Goal: Information Seeking & Learning: Understand process/instructions

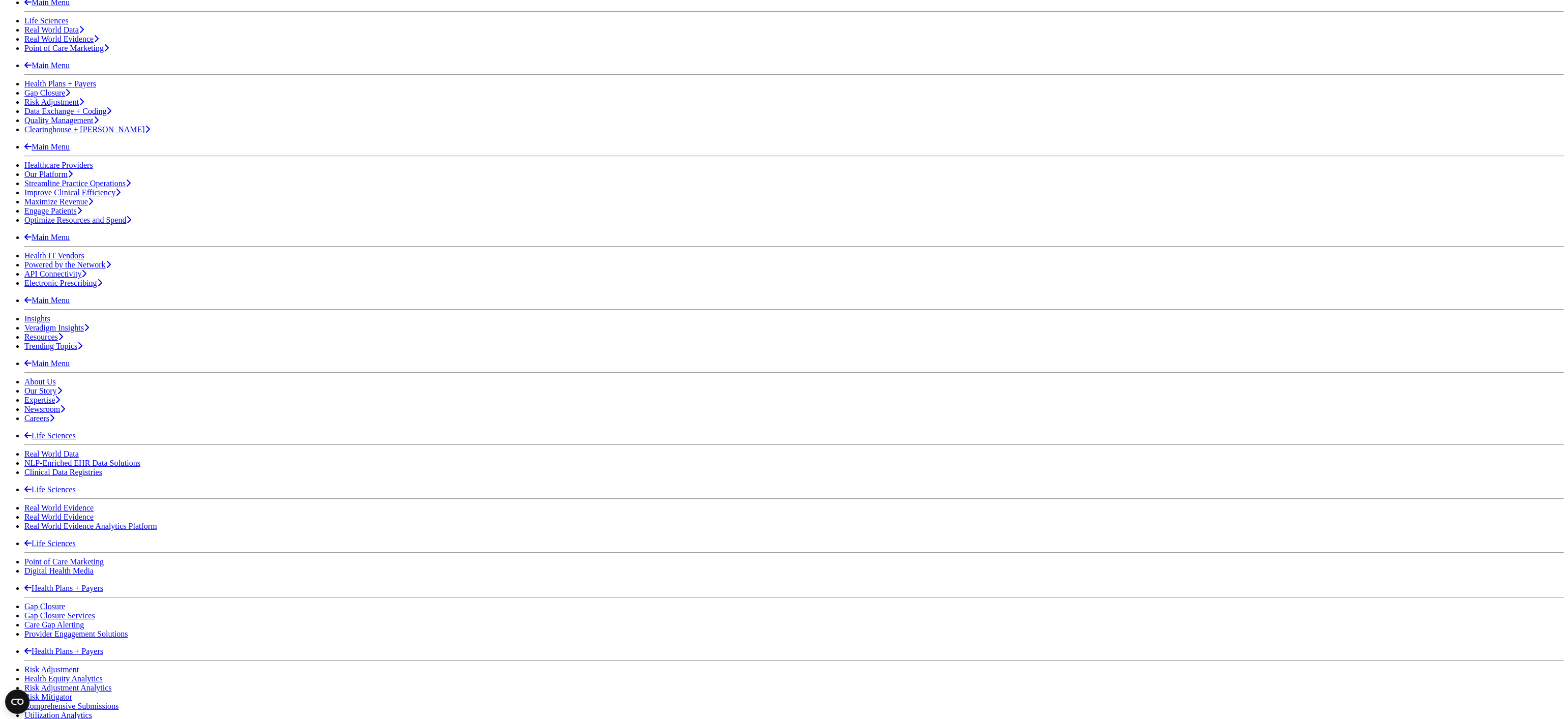
scroll to position [197, 0]
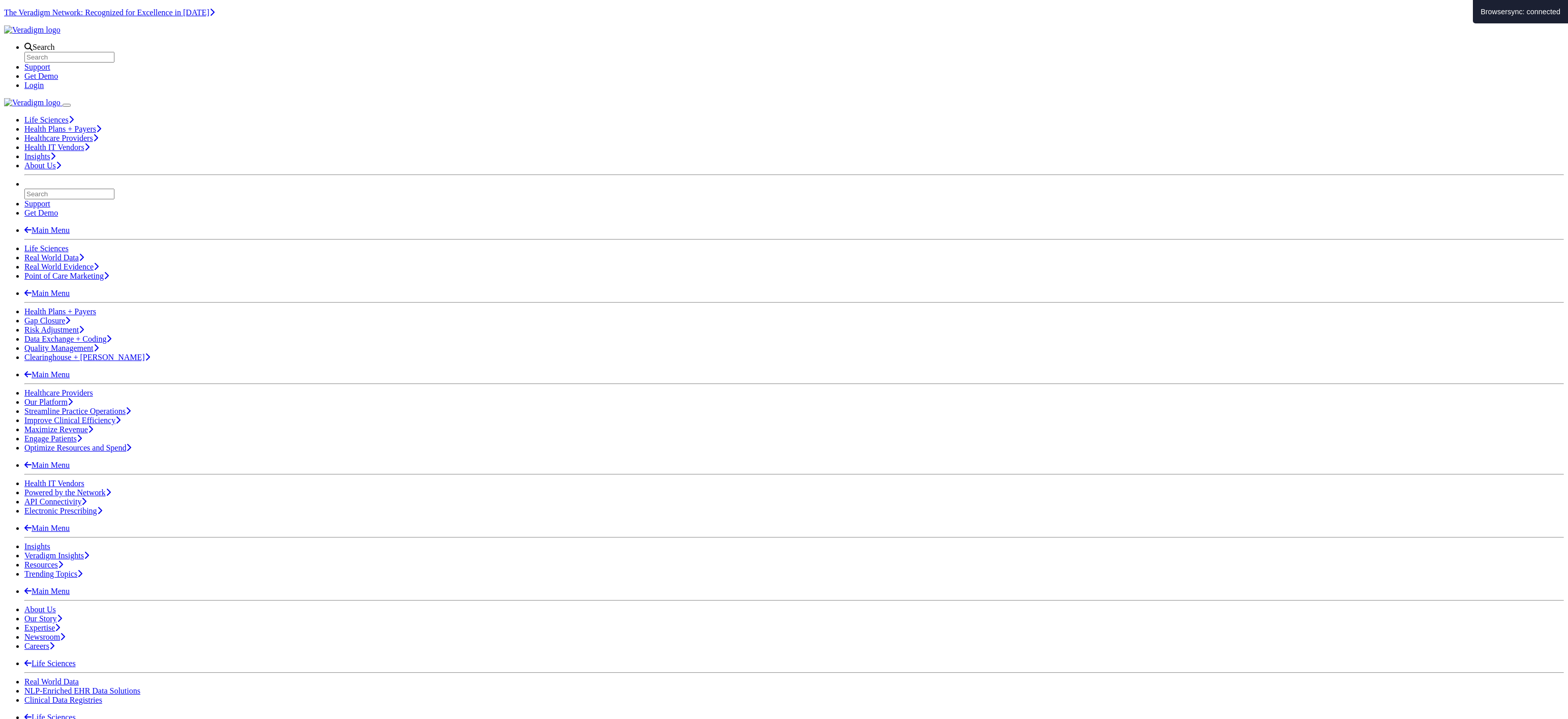
scroll to position [100, 0]
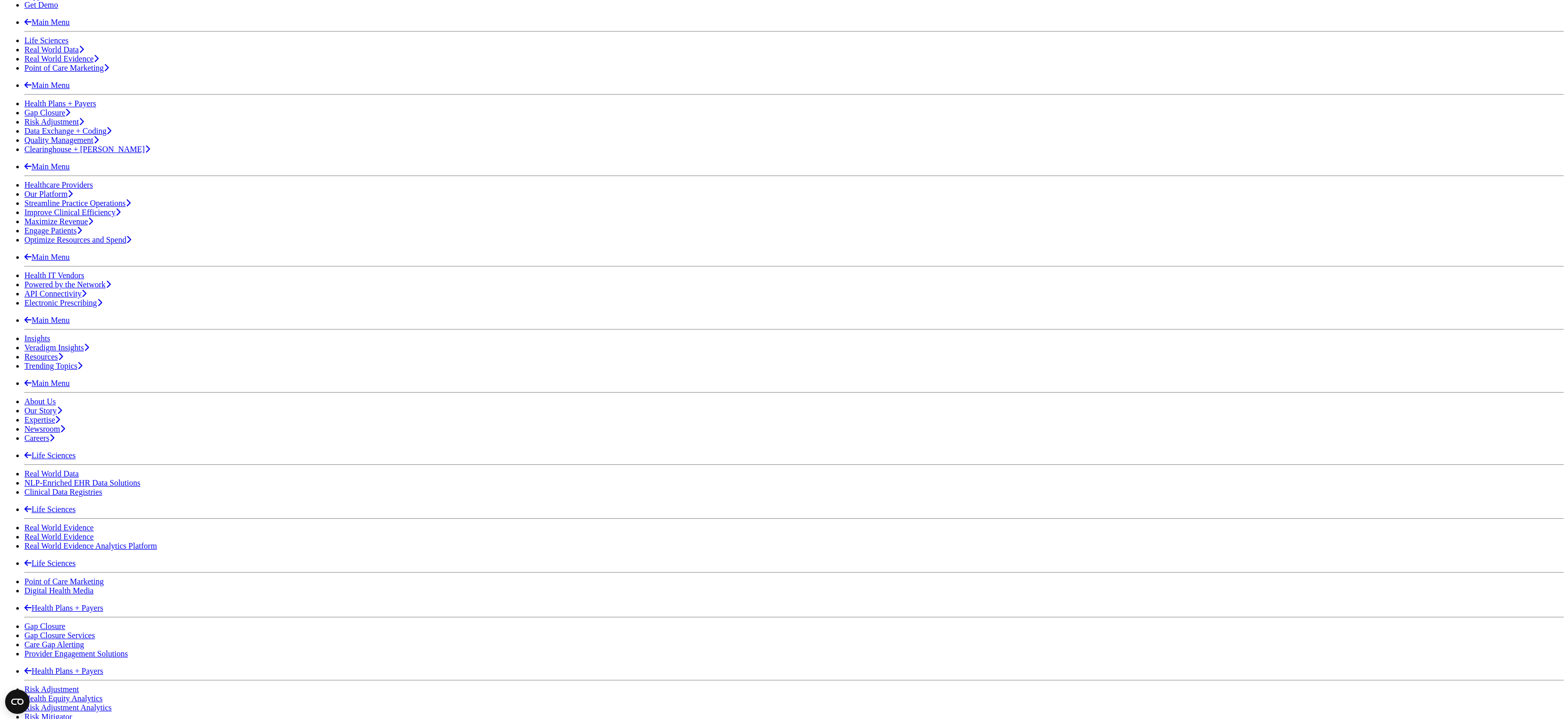
scroll to position [254, 0]
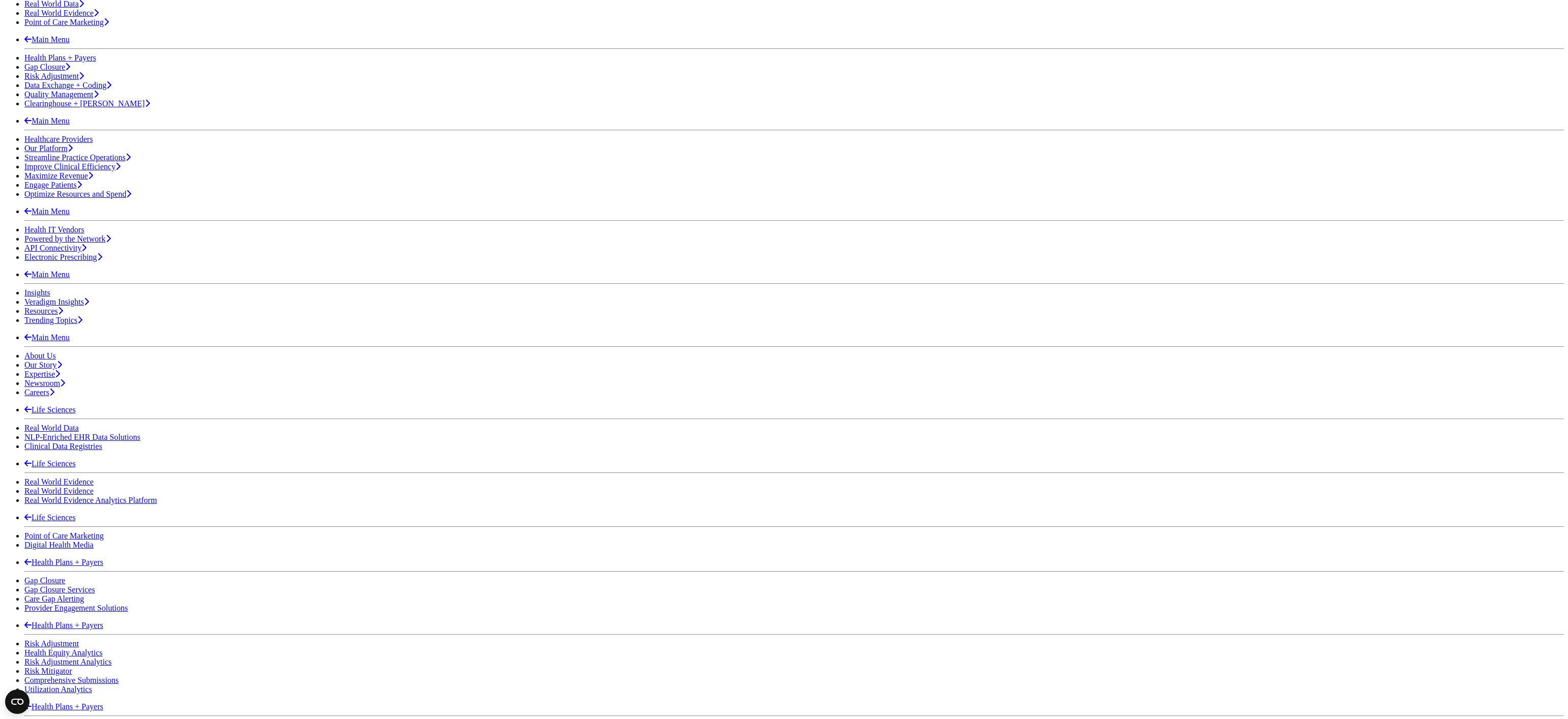
scroll to position [254, 0]
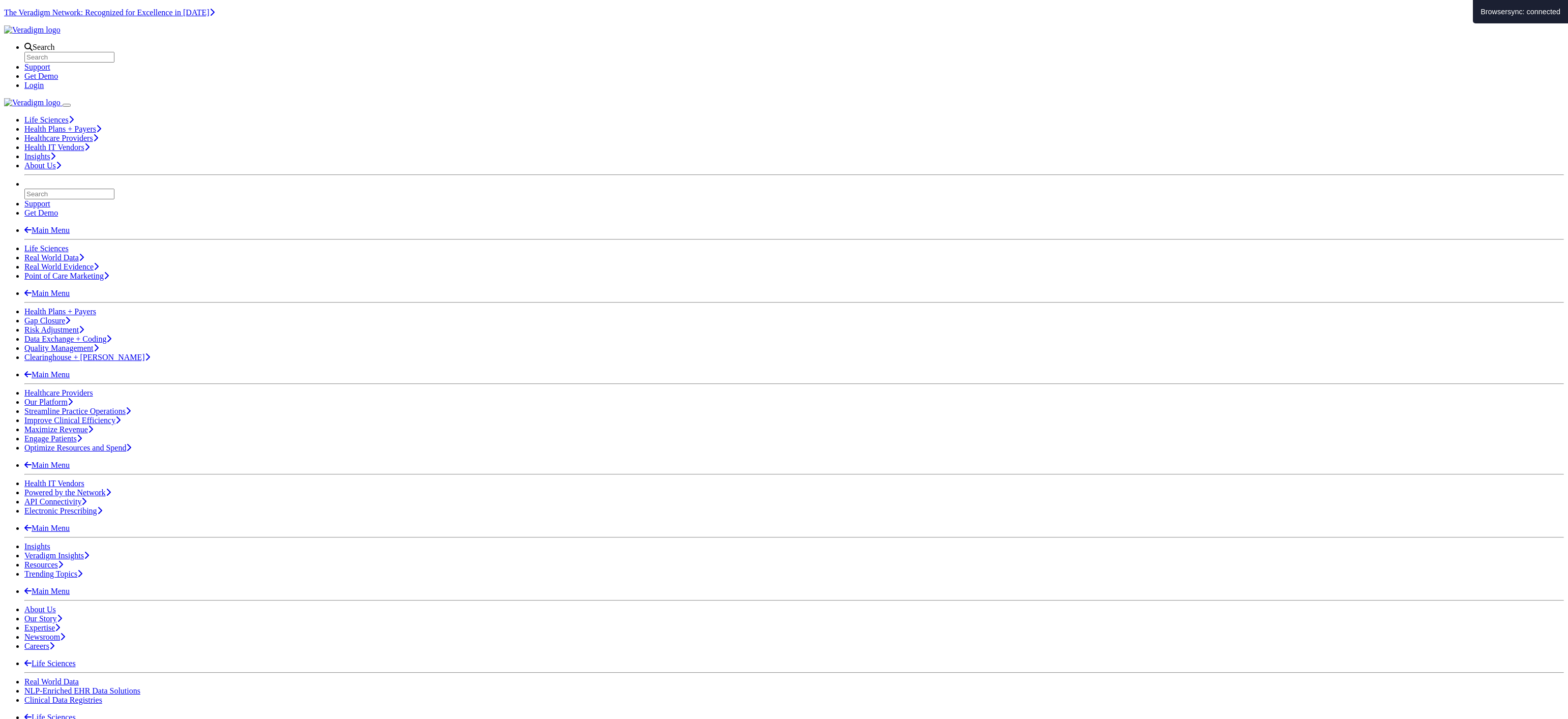
scroll to position [100, 0]
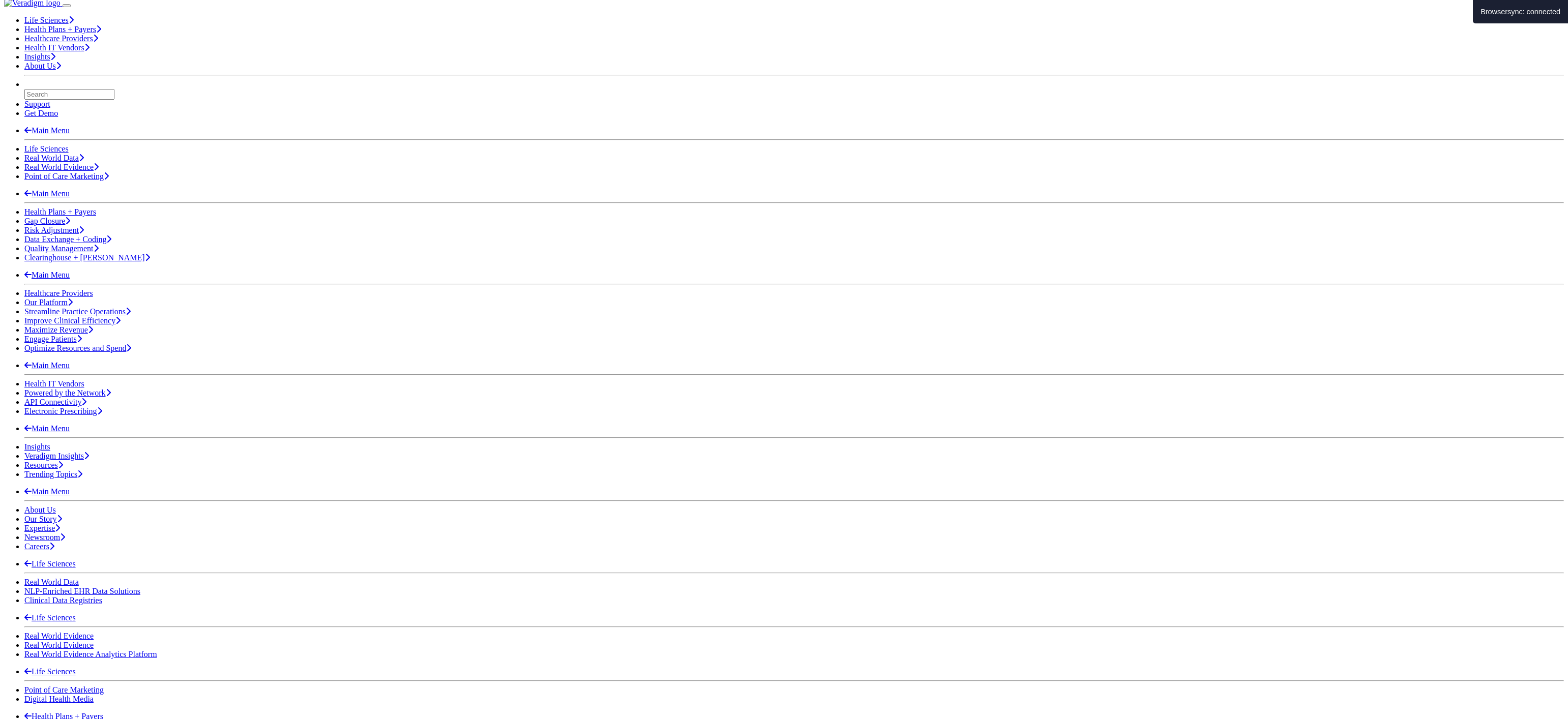
scroll to position [100, 0]
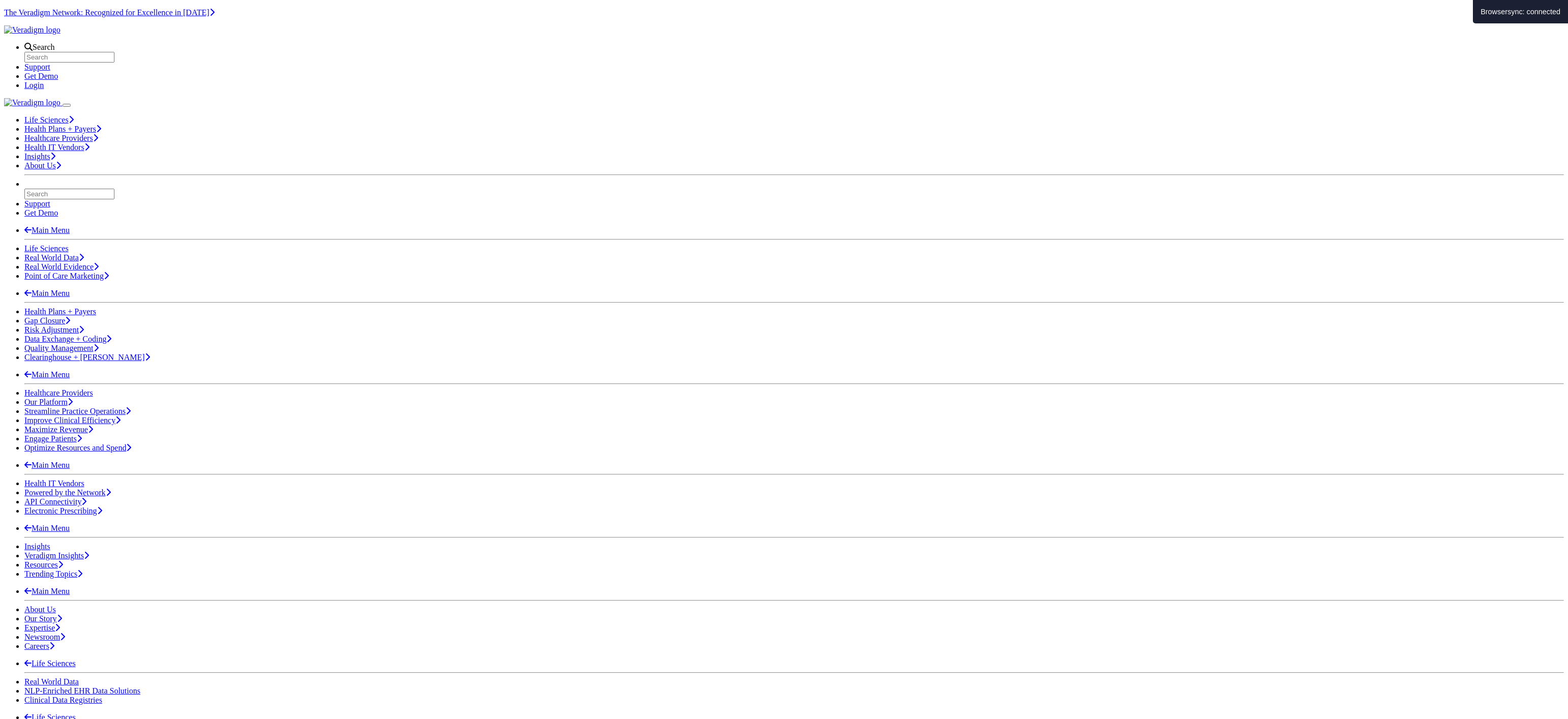
scroll to position [100, 0]
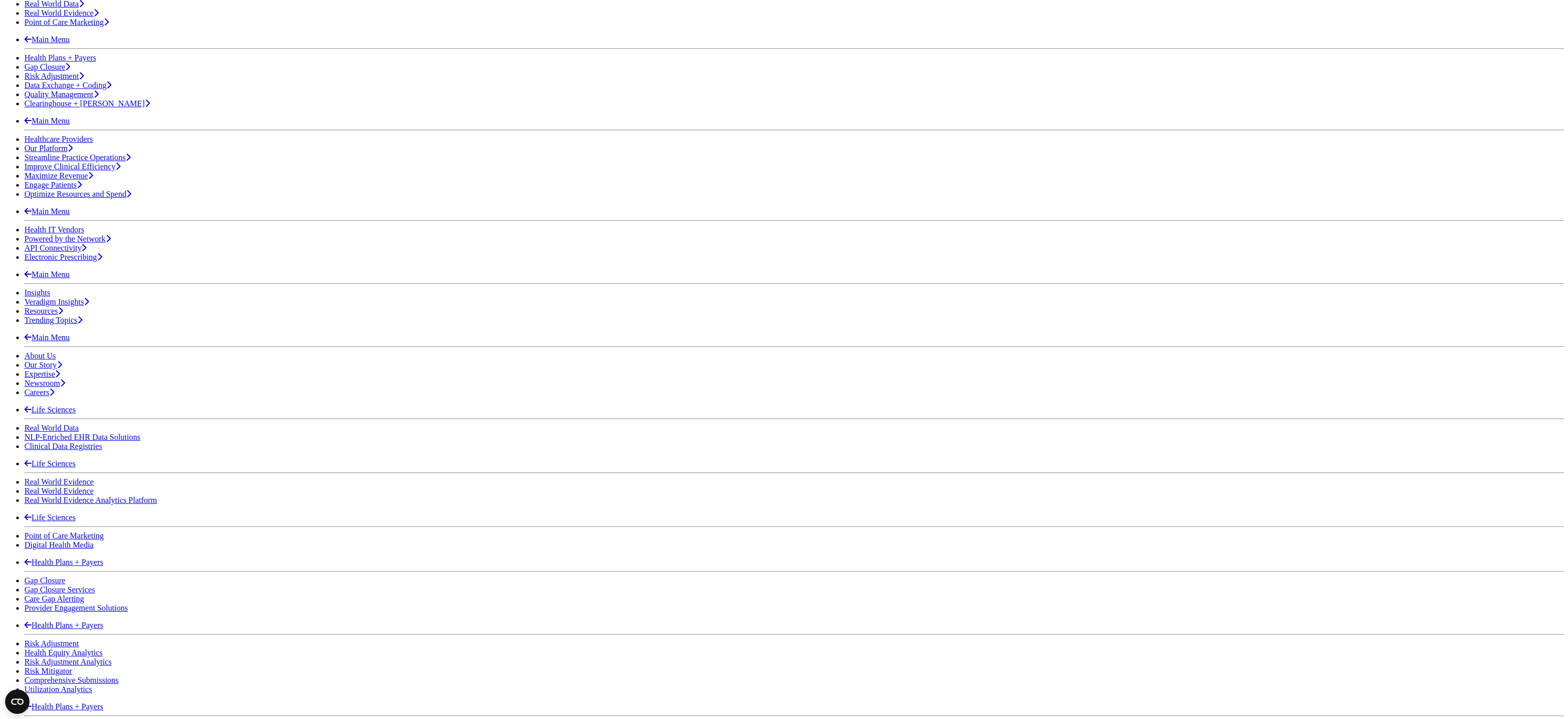
scroll to position [254, 0]
